Goal: Task Accomplishment & Management: Use online tool/utility

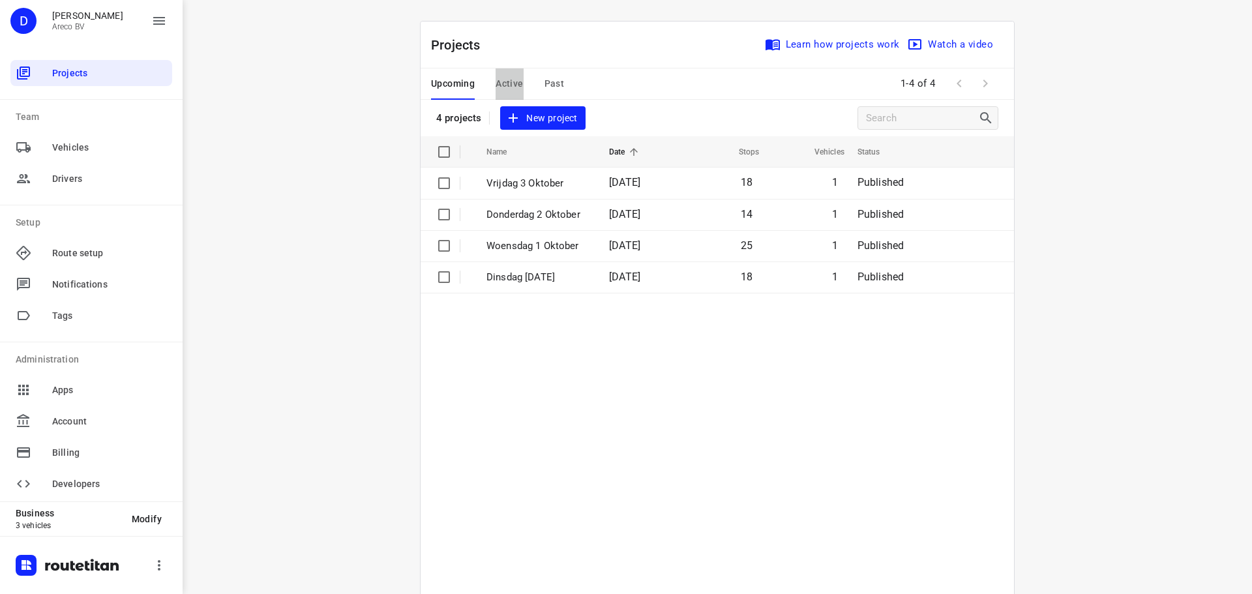
click at [500, 77] on span "Active" at bounding box center [508, 84] width 27 height 16
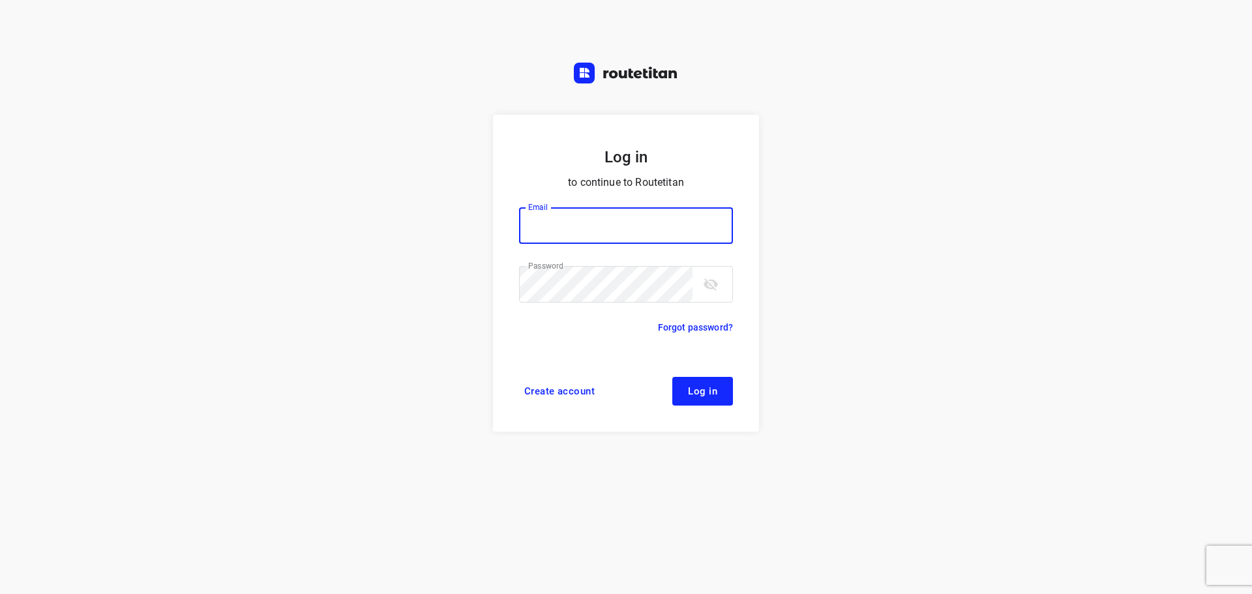
type input "[PERSON_NAME][EMAIL_ADDRESS][DOMAIN_NAME]"
click at [716, 389] on span "Log in" at bounding box center [702, 391] width 29 height 10
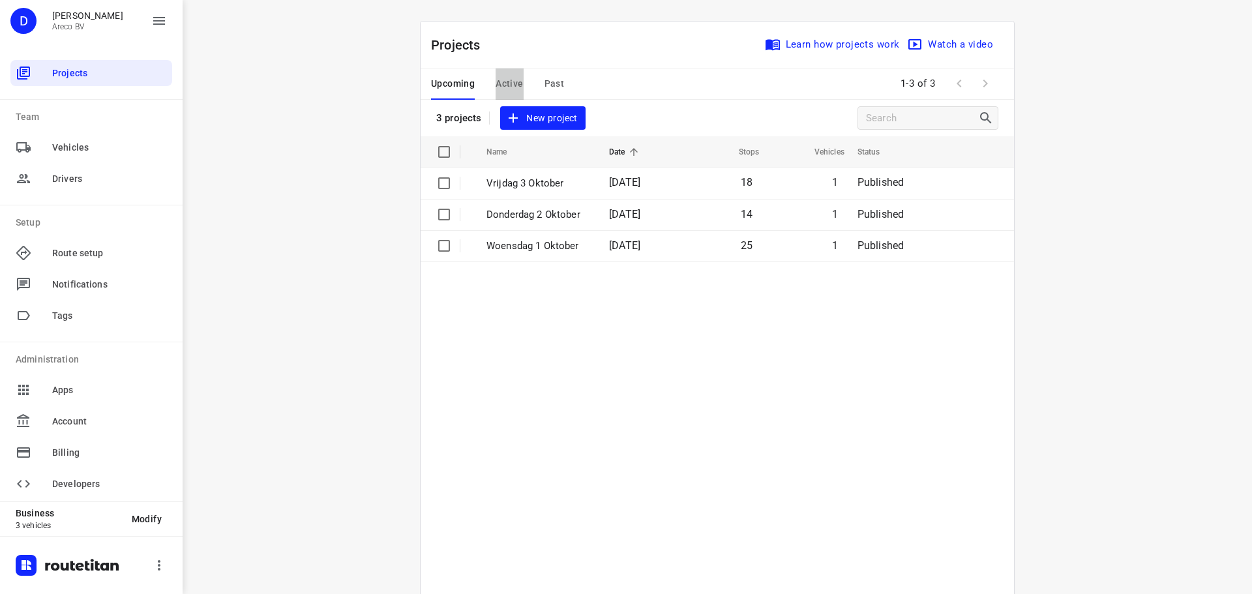
click at [506, 84] on span "Active" at bounding box center [508, 84] width 27 height 16
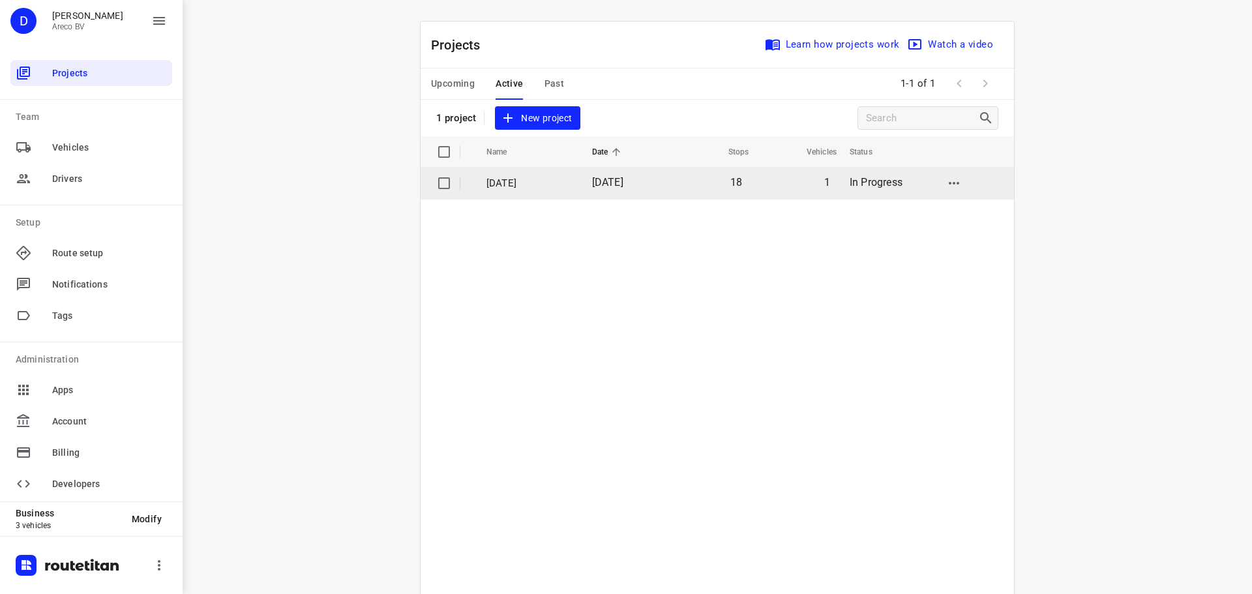
click at [520, 181] on p "Dinsdag [DATE]" at bounding box center [529, 183] width 86 height 15
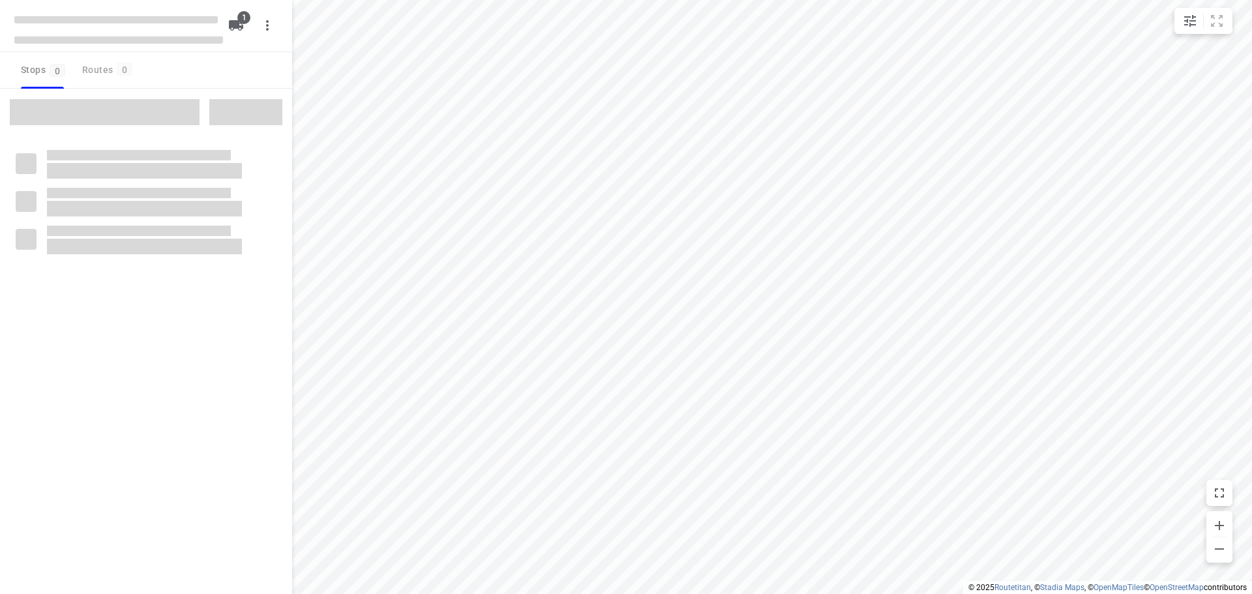
type input "distance"
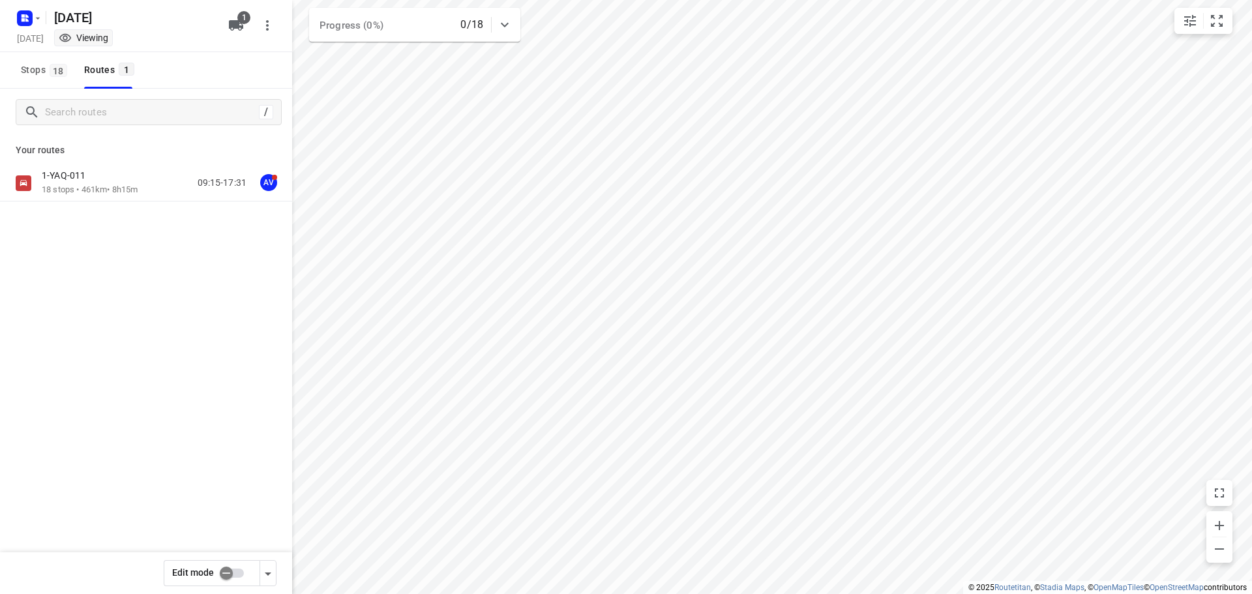
click at [79, 169] on div "1-YAQ-011 18 stops • 461km • 8h15m 09:15-17:31 AV" at bounding box center [146, 183] width 292 height 37
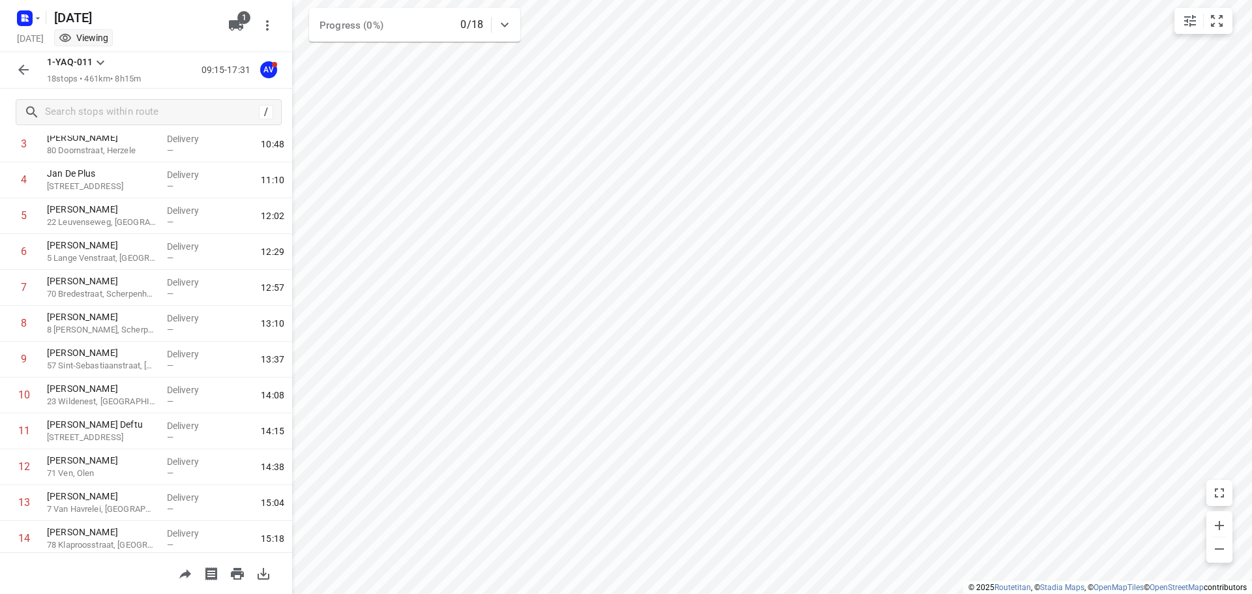
scroll to position [330, 0]
